Goal: Consume media (video, audio): Consume media (video, audio)

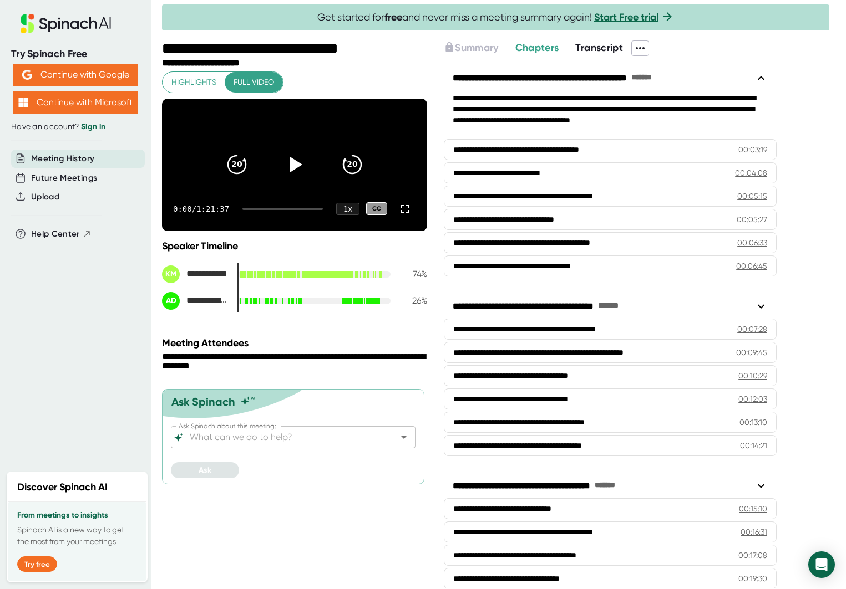
scroll to position [5, 0]
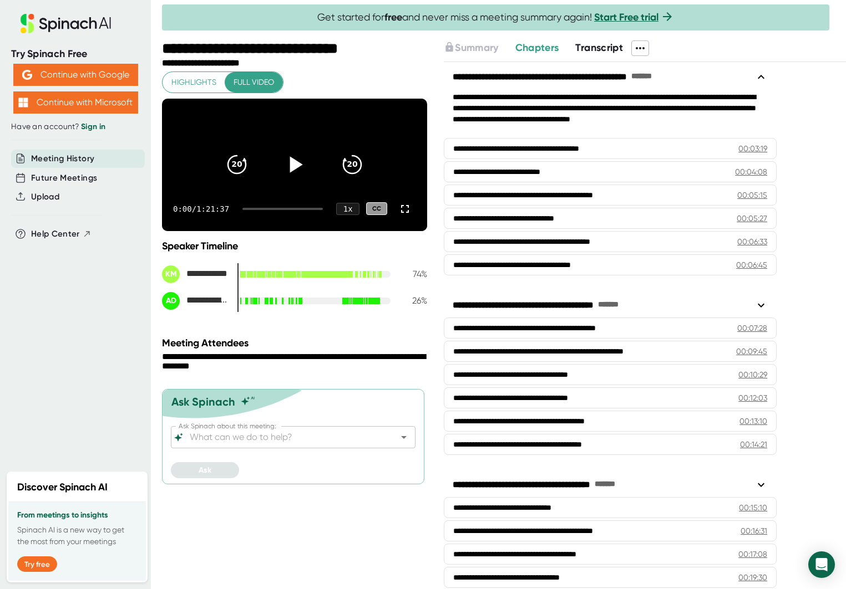
click at [296, 179] on icon at bounding box center [295, 165] width 28 height 28
click at [265, 210] on div at bounding box center [282, 209] width 80 height 2
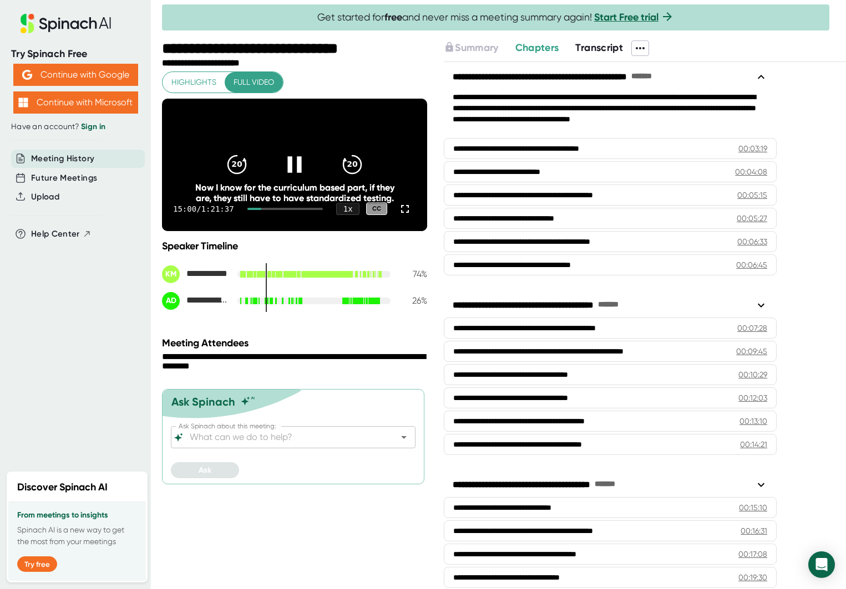
click at [274, 210] on div at bounding box center [285, 209] width 76 height 2
click at [279, 210] on div at bounding box center [285, 209] width 76 height 2
click at [288, 210] on div at bounding box center [285, 209] width 76 height 2
click at [299, 210] on div at bounding box center [285, 209] width 76 height 2
click at [303, 226] on div "52:23 / 1:21:37 1 x CC" at bounding box center [294, 209] width 265 height 44
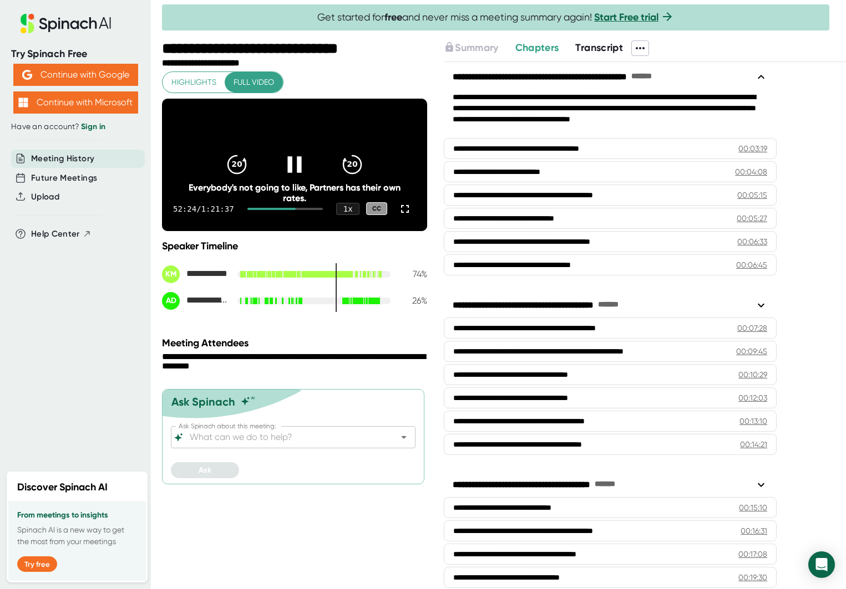
click at [308, 227] on div "52:24 / 1:21:37 1 x CC" at bounding box center [294, 209] width 265 height 44
click at [308, 210] on div at bounding box center [285, 209] width 76 height 2
click at [302, 178] on icon at bounding box center [295, 165] width 28 height 28
